Goal: Task Accomplishment & Management: Use online tool/utility

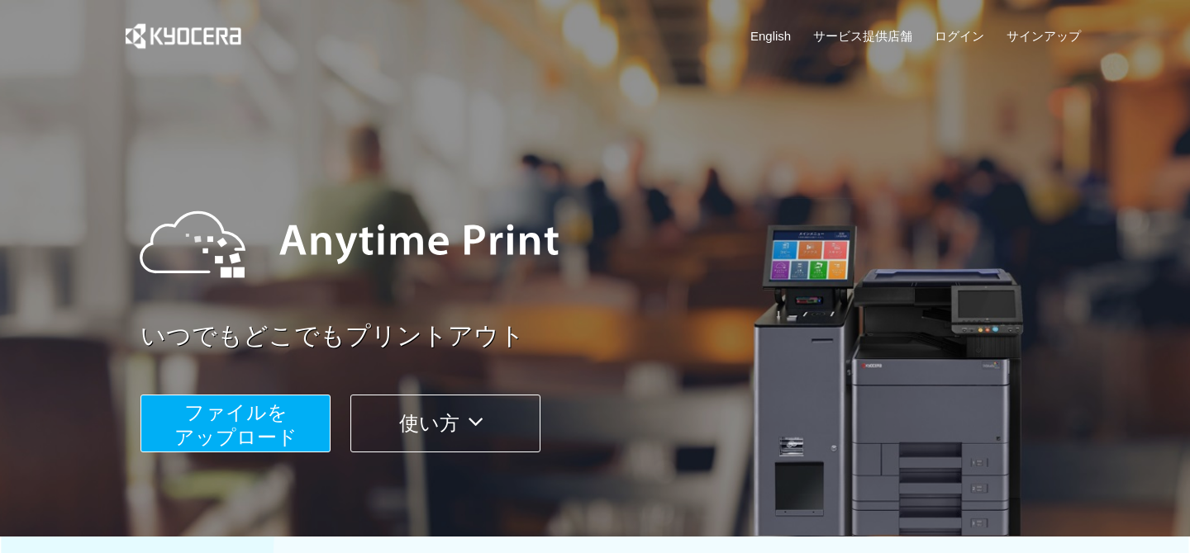
click at [245, 438] on span "ファイルを ​​アップロード" at bounding box center [235, 424] width 123 height 47
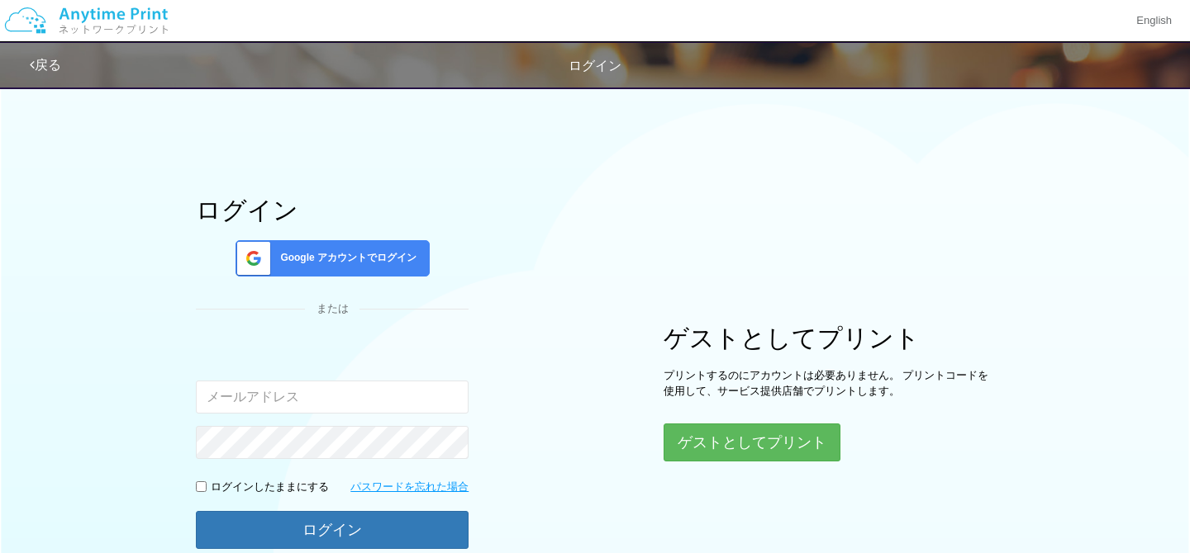
scroll to position [129, 0]
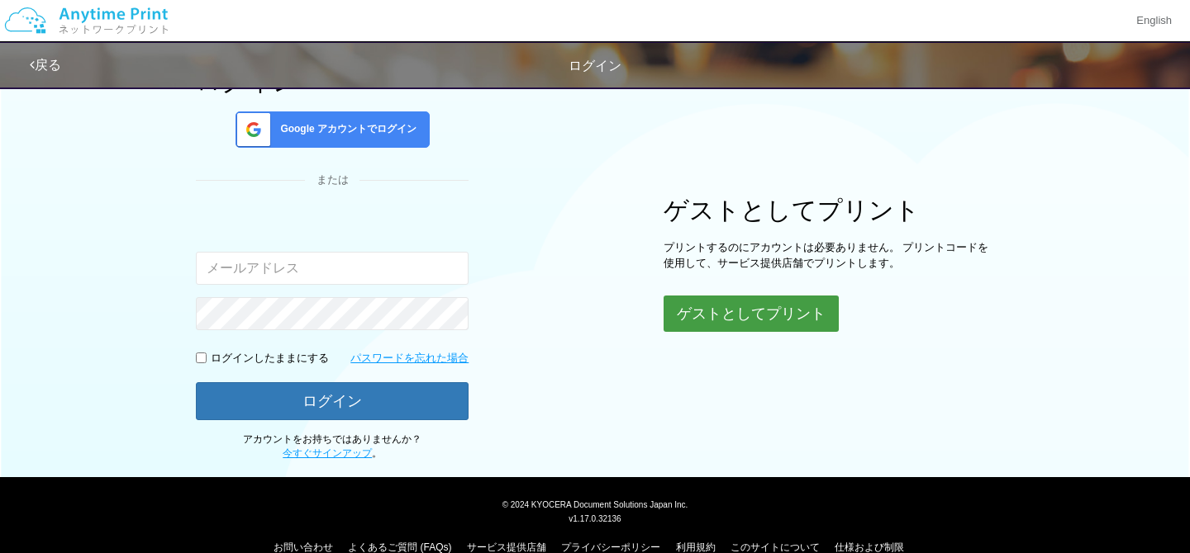
click at [767, 313] on button "ゲストとしてプリント" at bounding box center [750, 314] width 175 height 36
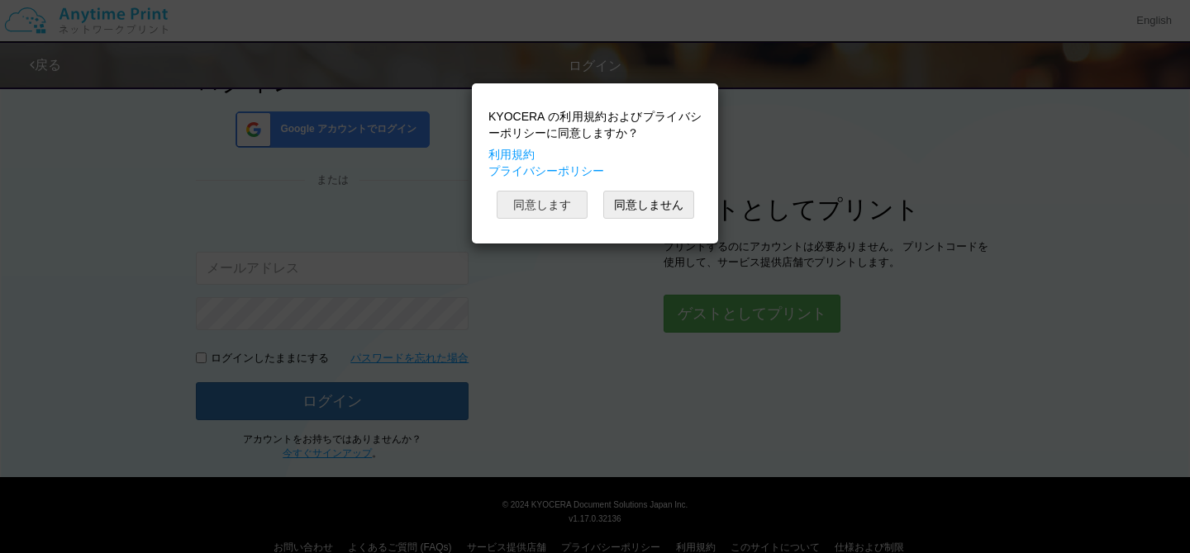
click at [531, 207] on button "同意します" at bounding box center [541, 205] width 91 height 28
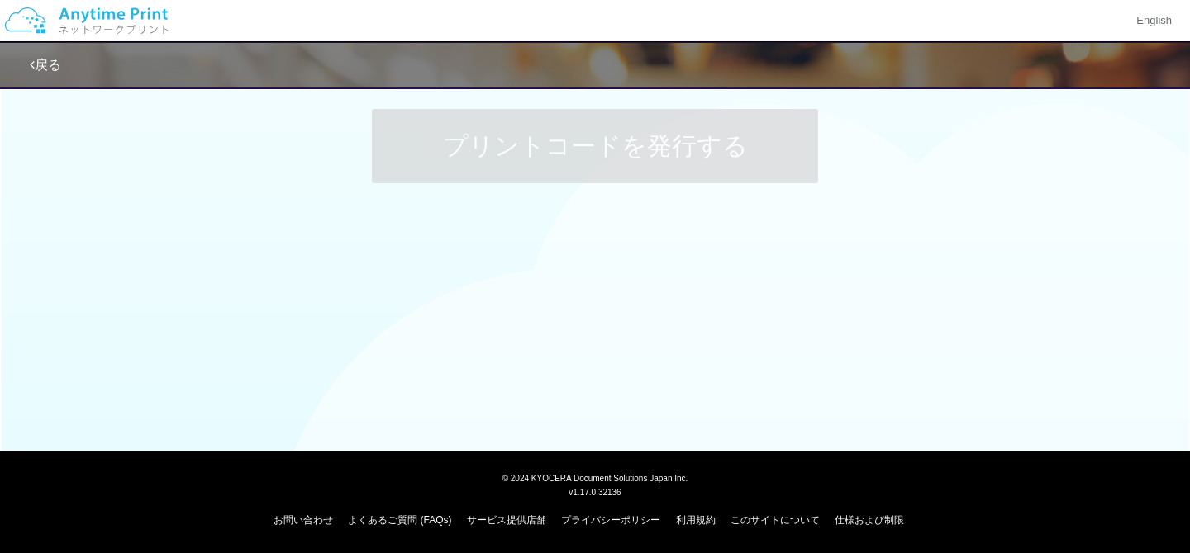
scroll to position [129, 0]
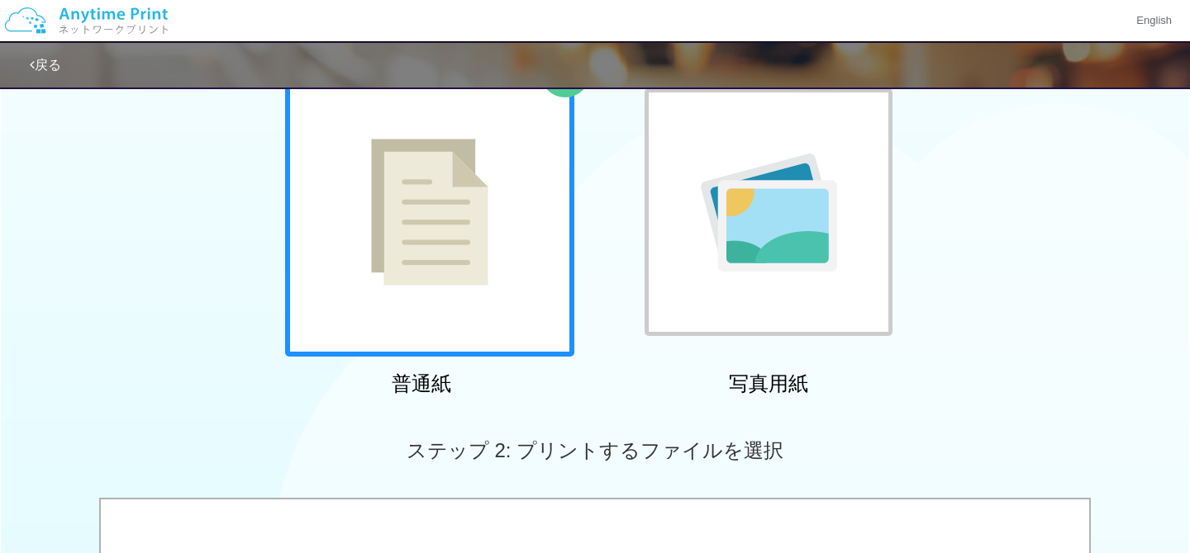
click at [512, 284] on div at bounding box center [429, 212] width 289 height 289
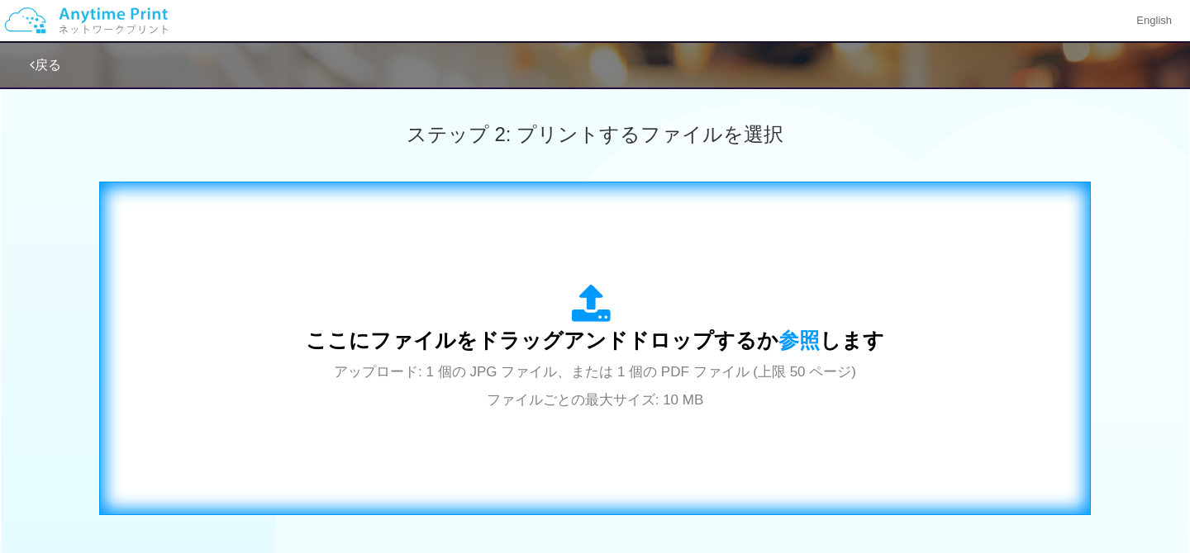
scroll to position [531, 0]
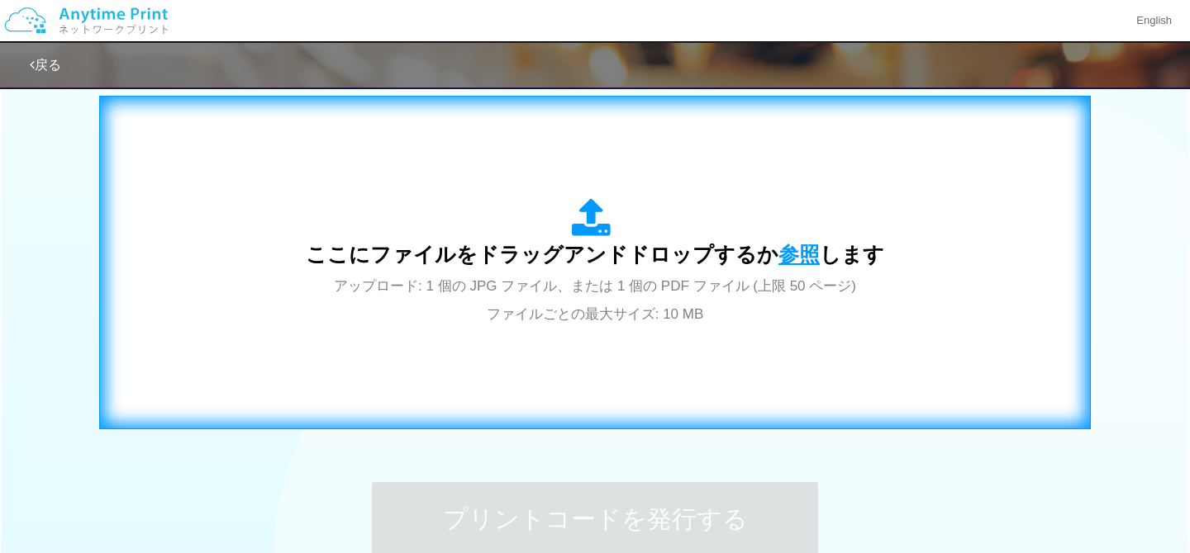
click at [796, 249] on span "参照" at bounding box center [798, 254] width 41 height 23
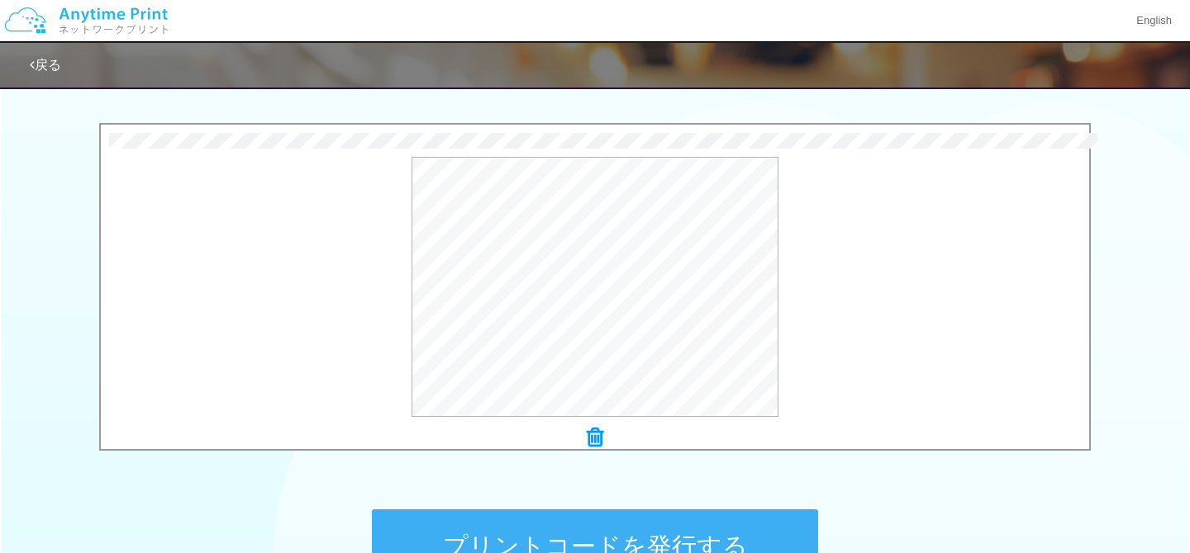
scroll to position [515, 0]
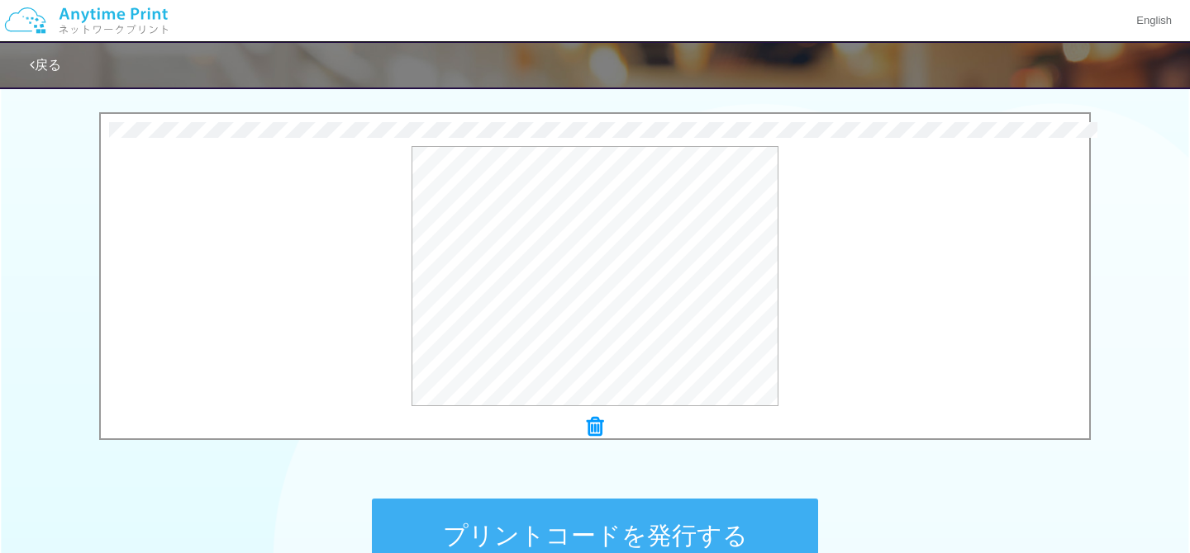
click at [609, 523] on button "プリントコードを発行する" at bounding box center [595, 536] width 446 height 74
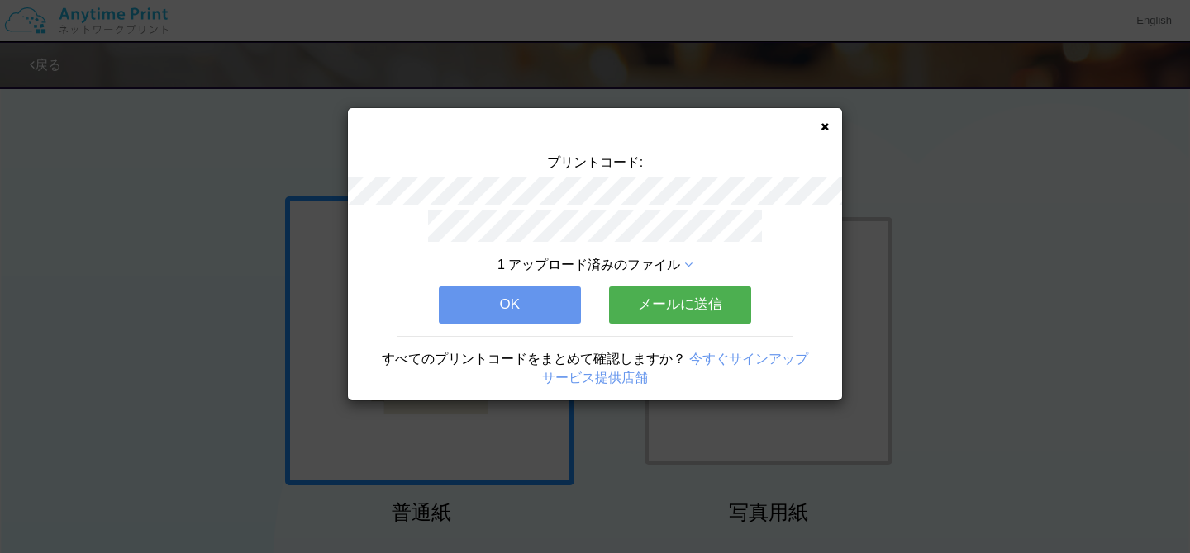
click at [511, 306] on button "OK" at bounding box center [510, 305] width 142 height 36
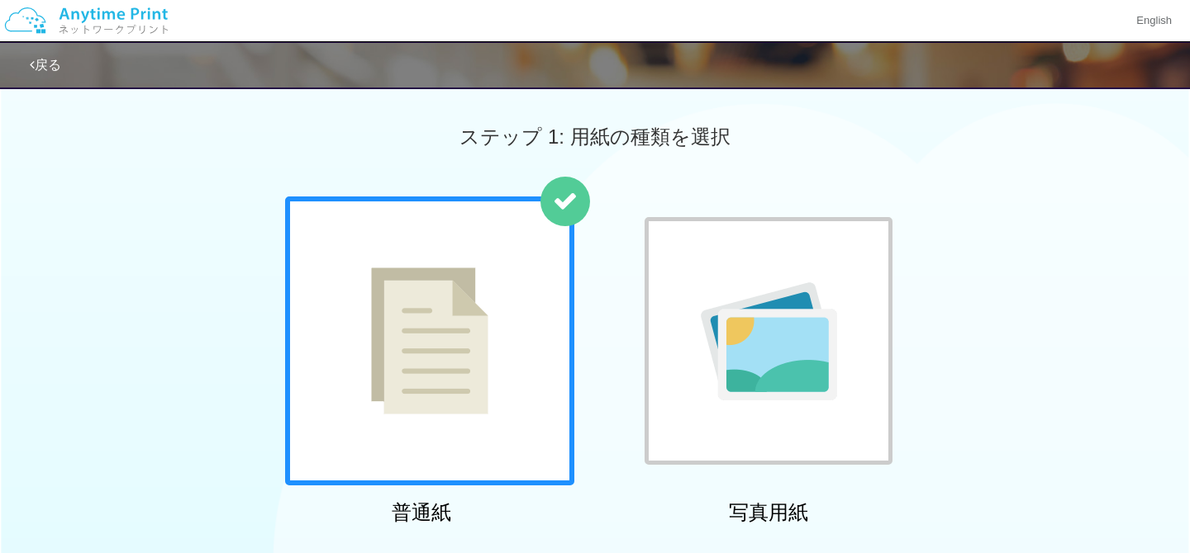
click at [405, 415] on div at bounding box center [429, 341] width 289 height 289
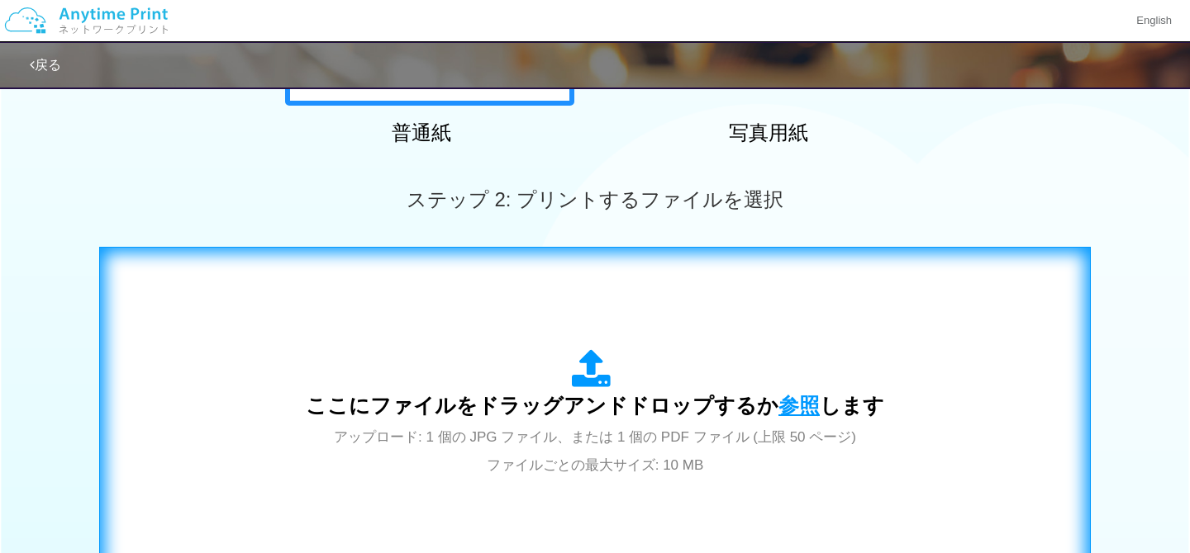
click at [791, 397] on span "参照" at bounding box center [798, 405] width 41 height 23
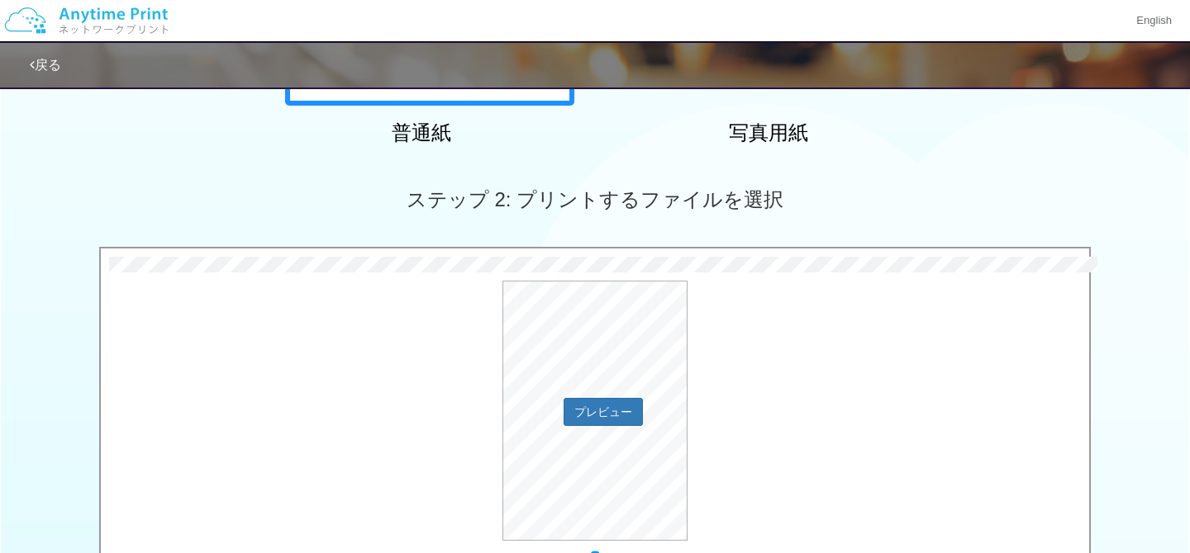
scroll to position [703, 0]
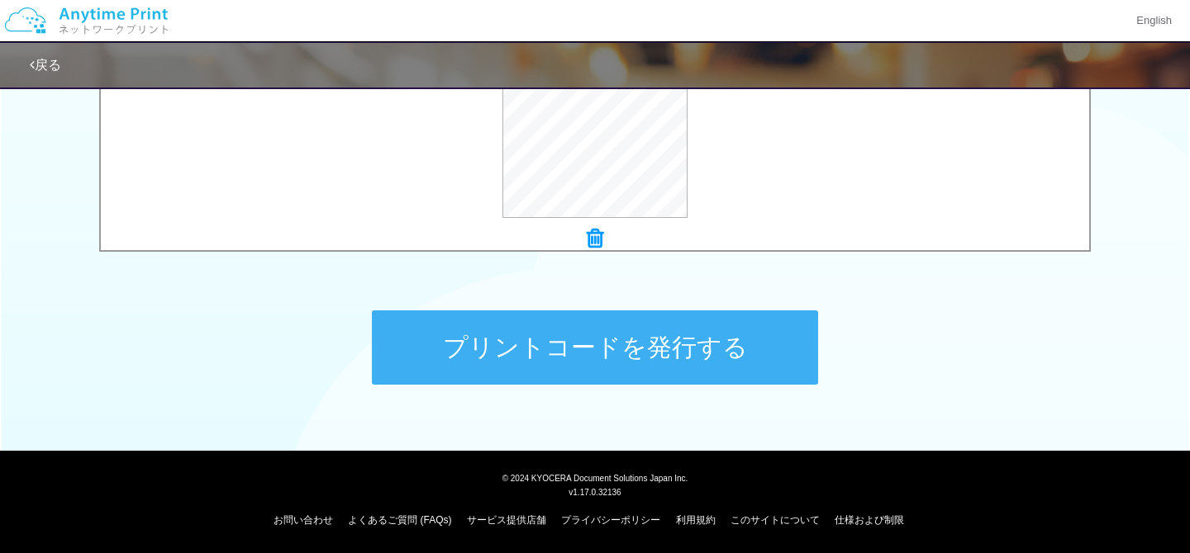
click at [688, 349] on button "プリントコードを発行する" at bounding box center [595, 348] width 446 height 74
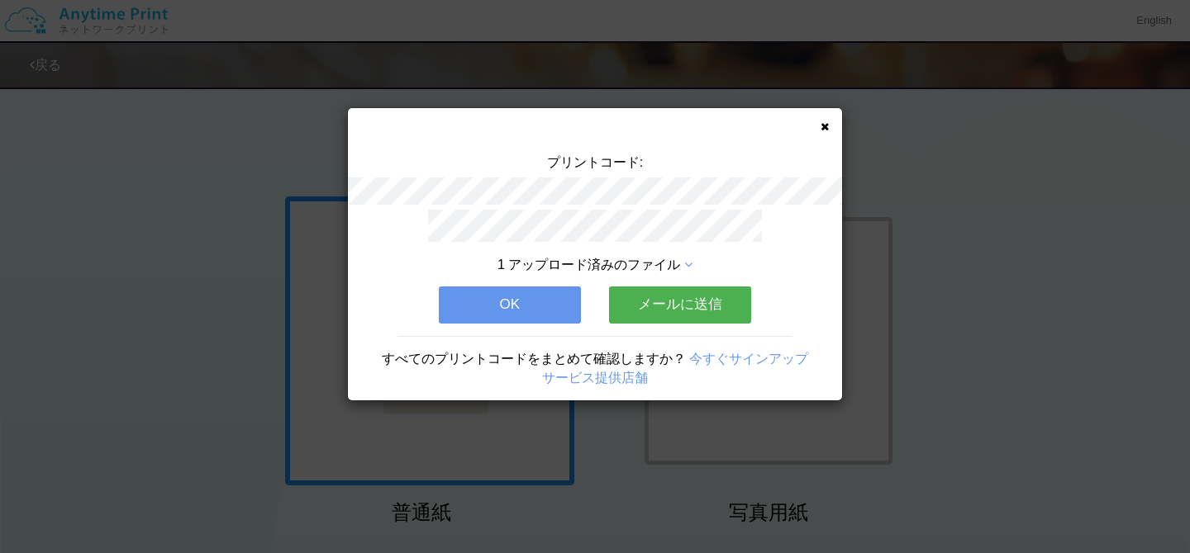
click at [496, 308] on button "OK" at bounding box center [510, 305] width 142 height 36
